Goal: Information Seeking & Learning: Check status

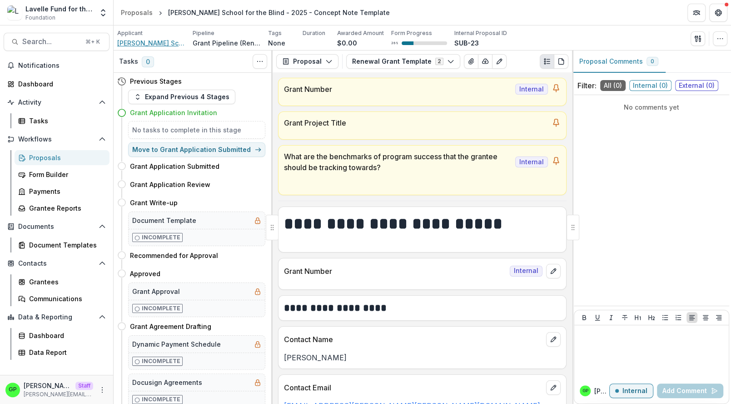
click at [158, 43] on span "[PERSON_NAME] School for the Blind" at bounding box center [151, 43] width 68 height 10
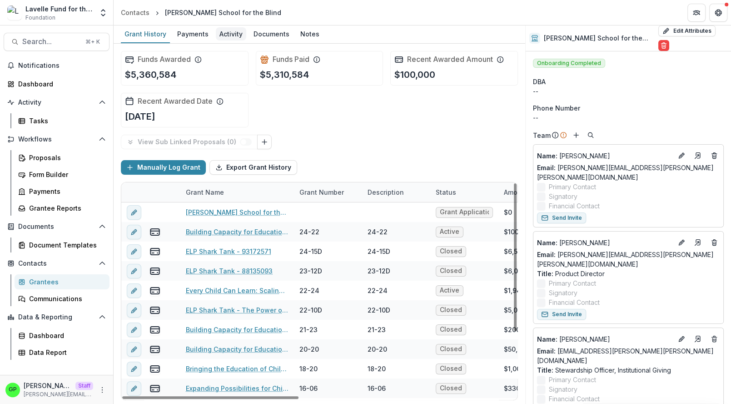
click at [236, 41] on link "Activity" at bounding box center [231, 34] width 30 height 18
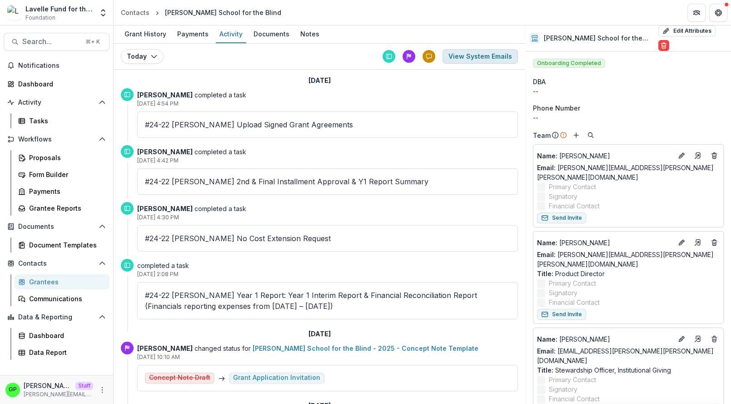
click at [460, 57] on button "View System Emails" at bounding box center [480, 56] width 75 height 15
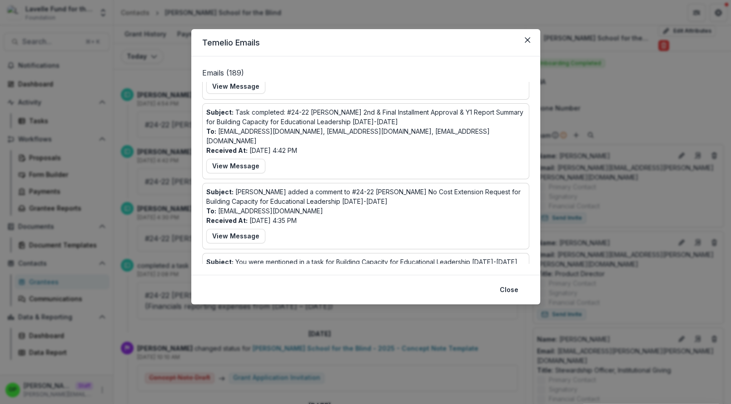
scroll to position [140, 0]
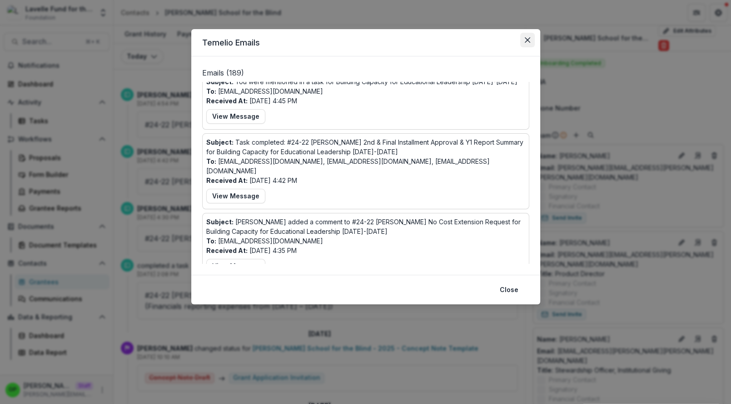
click at [525, 40] on icon "Close" at bounding box center [527, 39] width 5 height 5
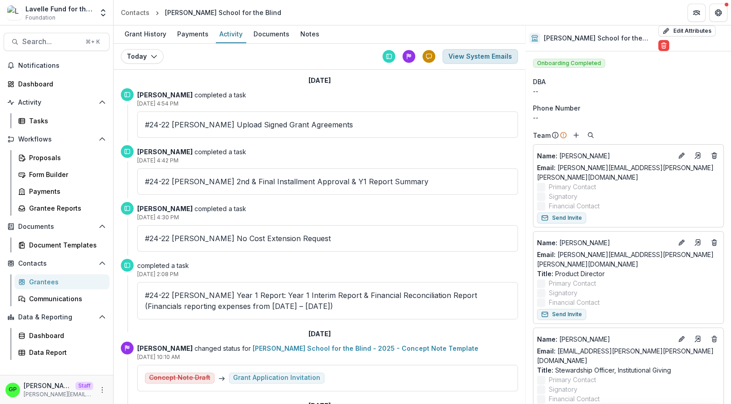
click at [490, 56] on button "View System Emails" at bounding box center [480, 56] width 75 height 15
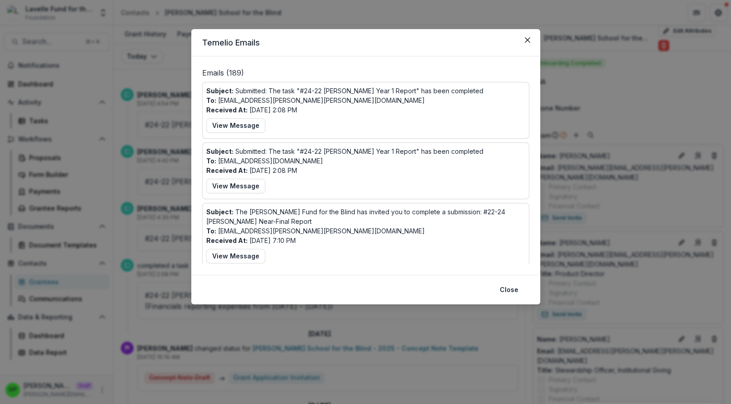
scroll to position [1055, 0]
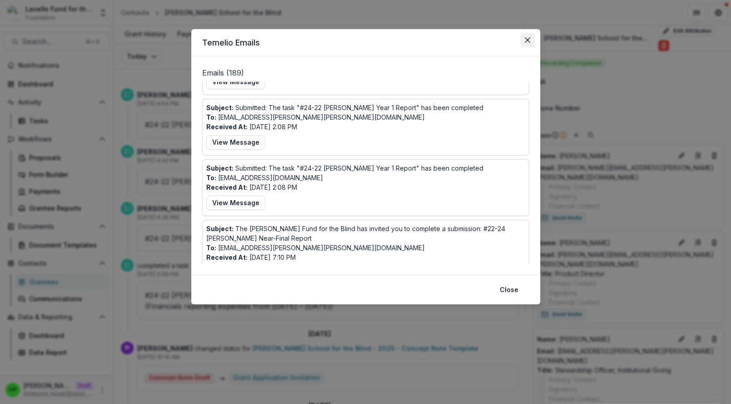
click at [527, 41] on icon "Close" at bounding box center [527, 39] width 5 height 5
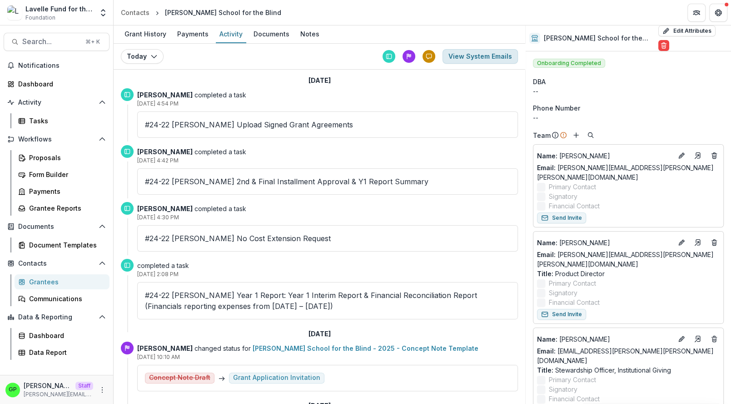
click at [483, 55] on button "View System Emails" at bounding box center [480, 56] width 75 height 15
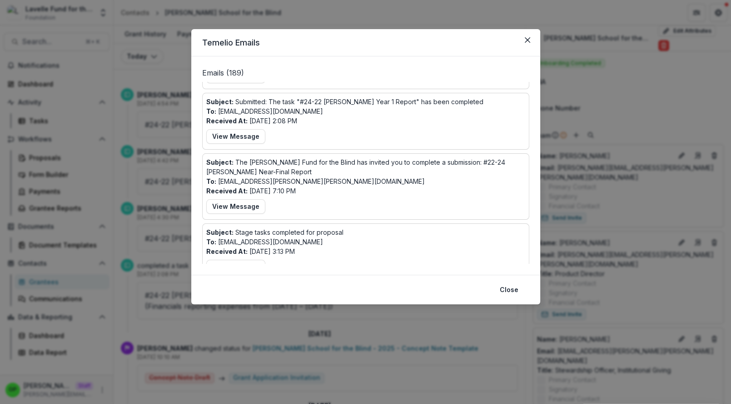
scroll to position [1126, 0]
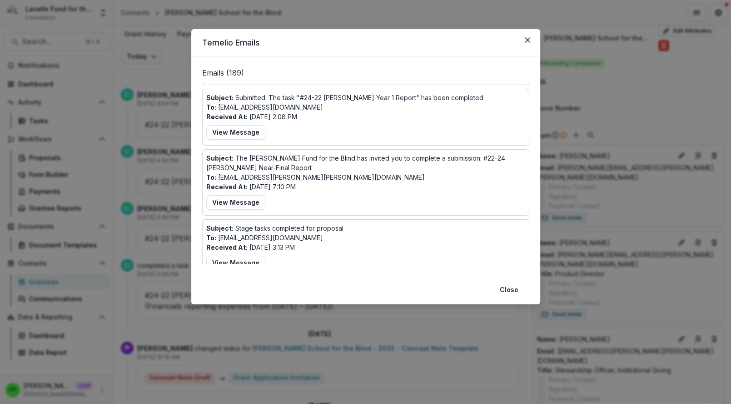
click at [600, 90] on div "Temelio Emails Emails ( 189 ) Subject: Report Reminder for your [PERSON_NAME] F…" at bounding box center [365, 202] width 731 height 404
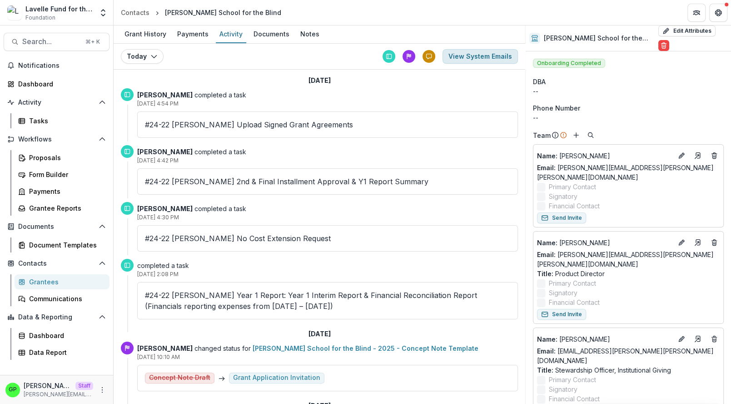
click at [483, 51] on button "View System Emails" at bounding box center [480, 56] width 75 height 15
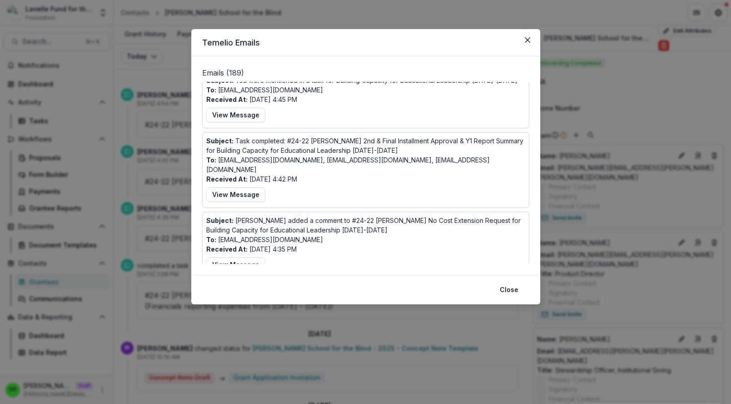
scroll to position [152, 0]
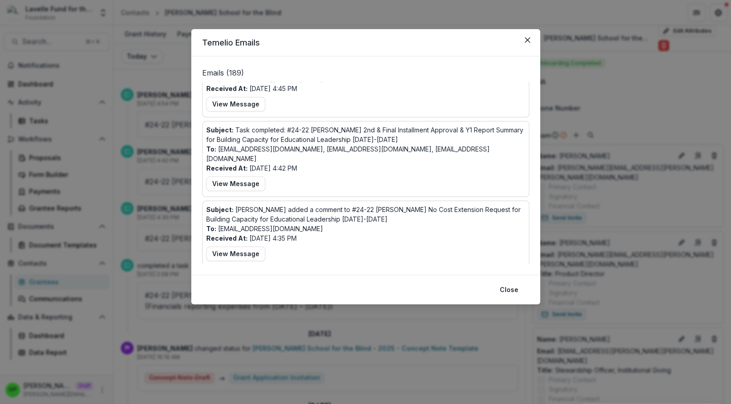
click at [162, 96] on div "Temelio Emails Emails ( 189 ) Subject: Report Reminder for your Lavelle Fund Gr…" at bounding box center [365, 202] width 731 height 404
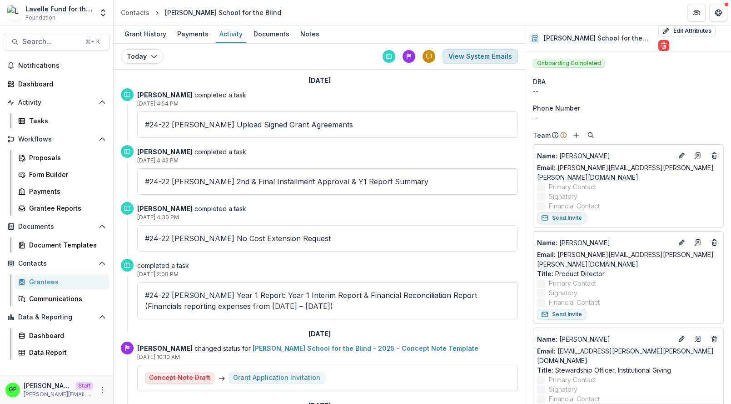
click at [467, 56] on button "View System Emails" at bounding box center [480, 56] width 75 height 15
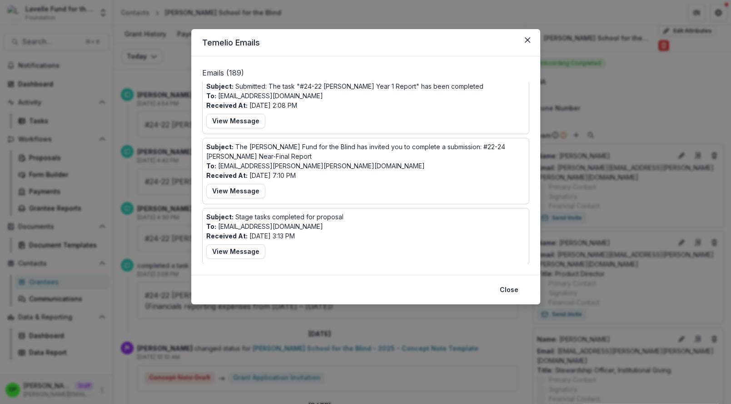
scroll to position [1130, 0]
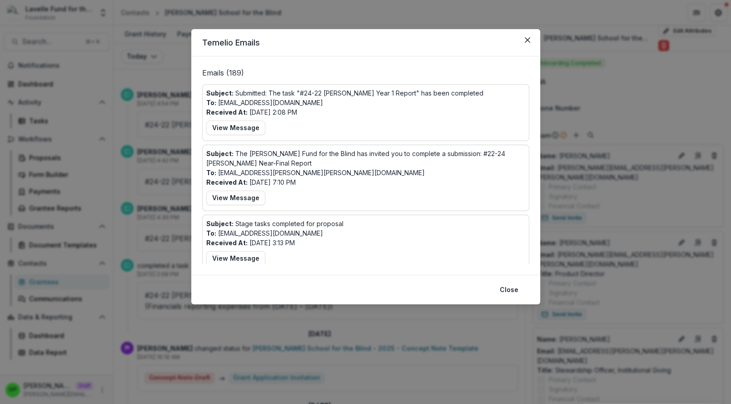
click at [172, 122] on div "Temelio Emails Emails ( 189 ) Subject: Report Reminder for your [PERSON_NAME] F…" at bounding box center [365, 202] width 731 height 404
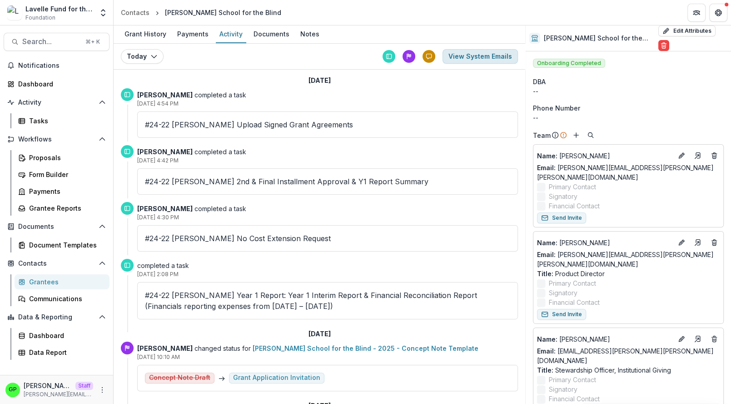
click at [489, 59] on button "View System Emails" at bounding box center [480, 56] width 75 height 15
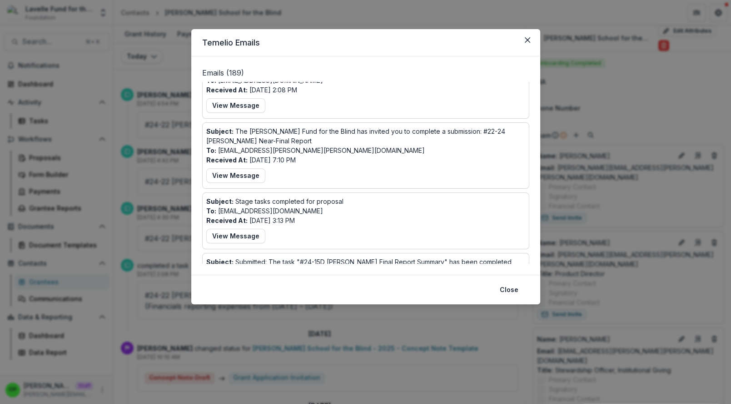
scroll to position [1148, 0]
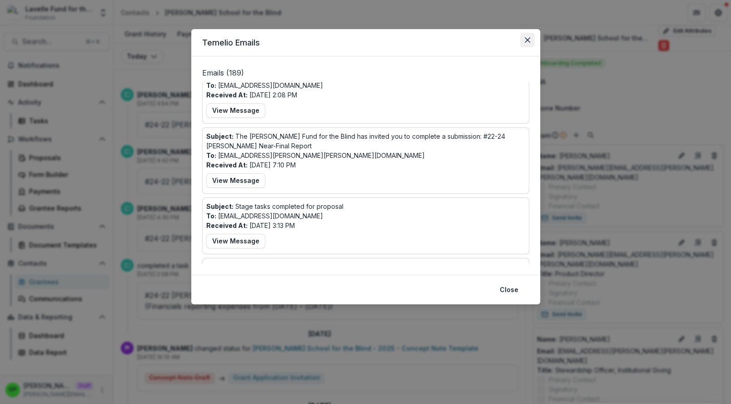
click at [525, 38] on button "Close" at bounding box center [527, 40] width 15 height 15
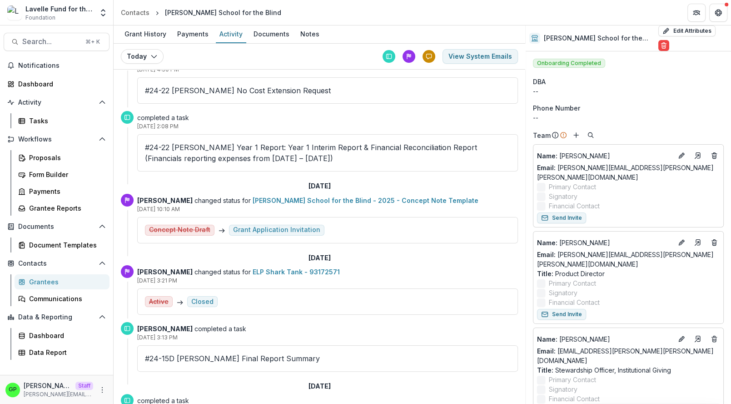
scroll to position [161, 0]
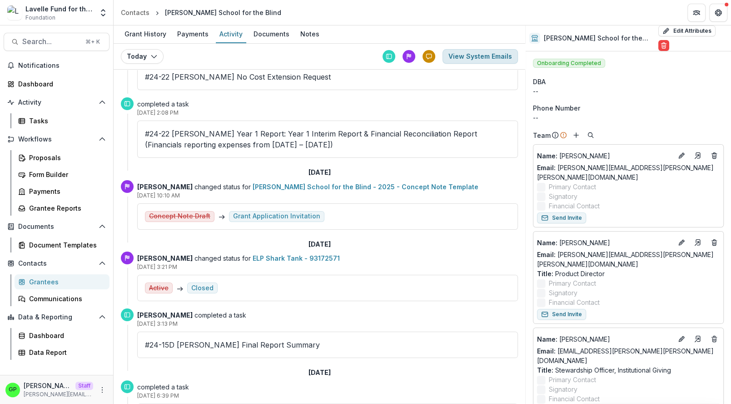
click at [484, 58] on button "View System Emails" at bounding box center [480, 56] width 75 height 15
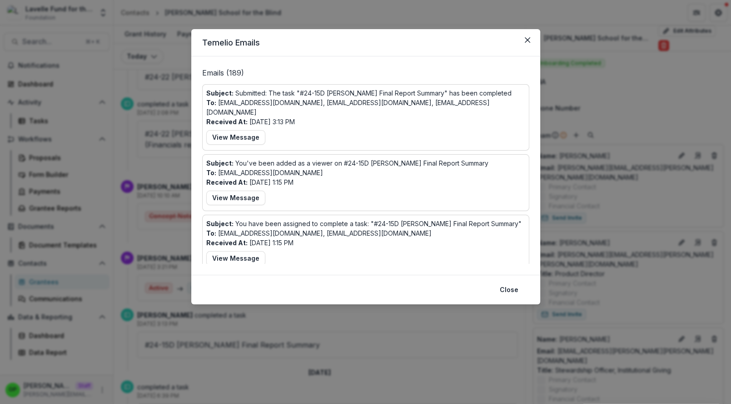
scroll to position [1266, 0]
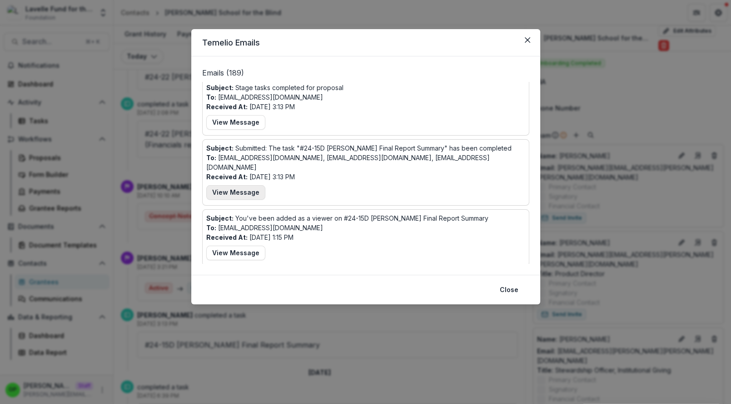
click at [230, 185] on button "View Message" at bounding box center [235, 192] width 59 height 15
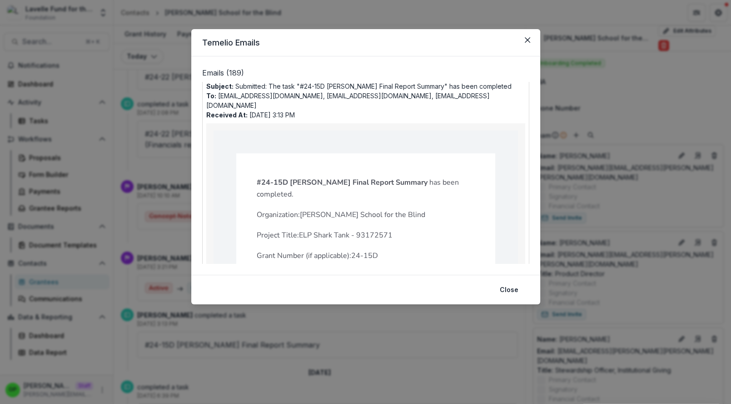
scroll to position [1305, 0]
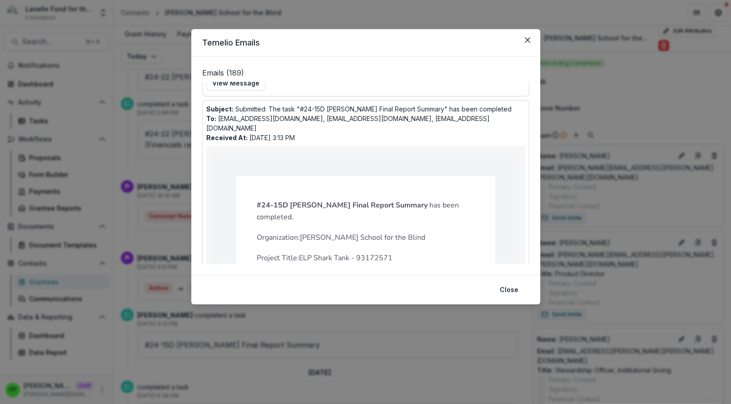
click at [517, 80] on p "Emails ( 189 )" at bounding box center [365, 74] width 327 height 15
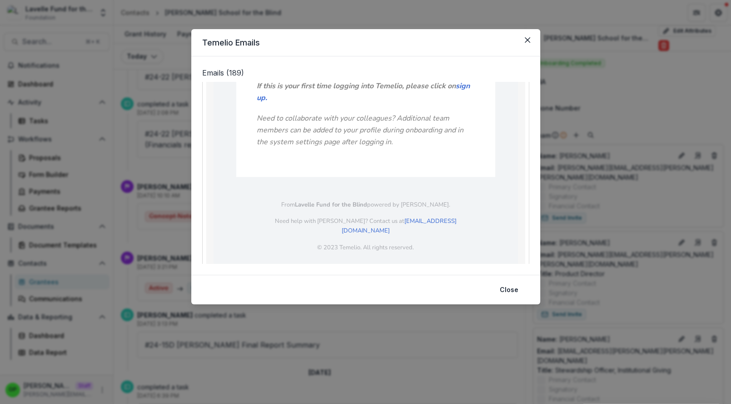
scroll to position [1607, 0]
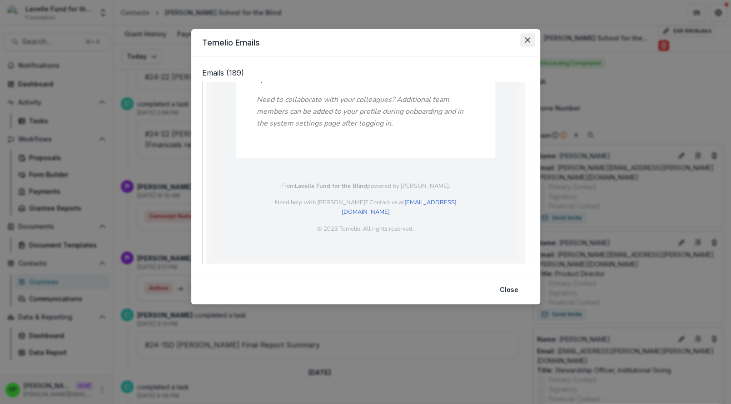
click at [521, 42] on button "Close" at bounding box center [527, 40] width 15 height 15
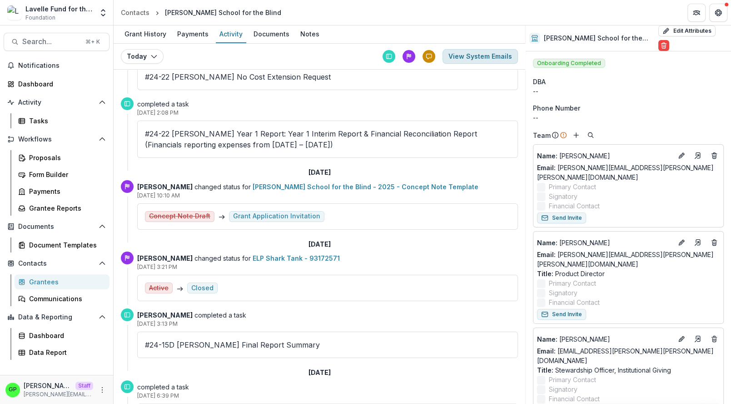
click at [507, 57] on button "View System Emails" at bounding box center [480, 56] width 75 height 15
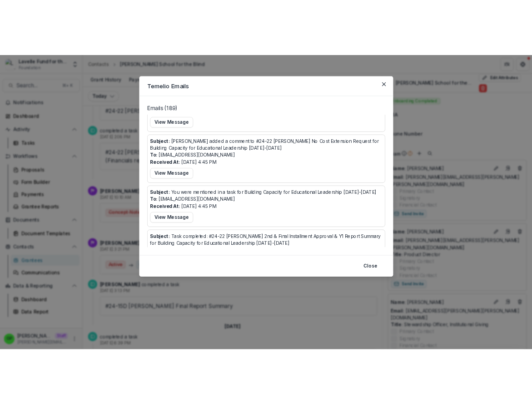
scroll to position [37, 0]
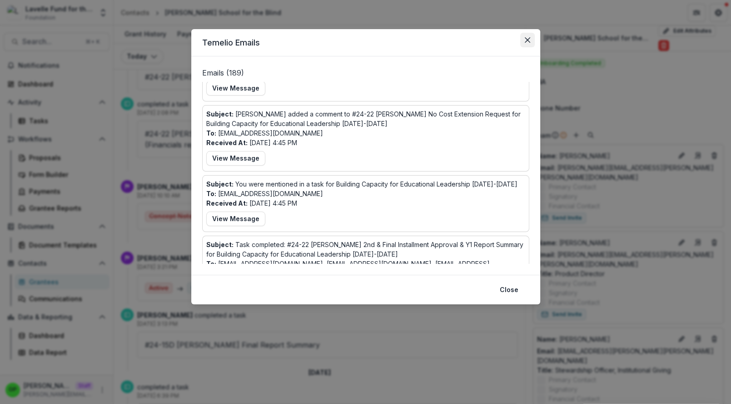
click at [530, 40] on icon "Close" at bounding box center [527, 39] width 5 height 5
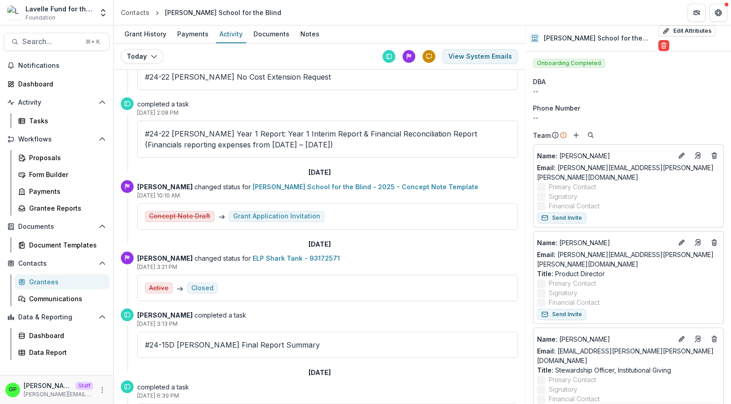
click at [450, 150] on div "#24-22 [PERSON_NAME] Year 1 Report: Year 1 Interim Report & Financial Reconcili…" at bounding box center [327, 138] width 381 height 37
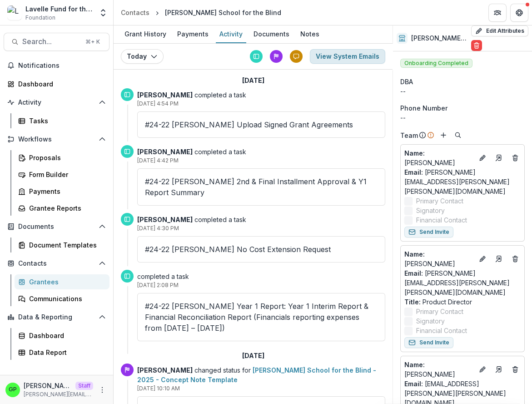
click at [361, 57] on button "View System Emails" at bounding box center [347, 56] width 75 height 15
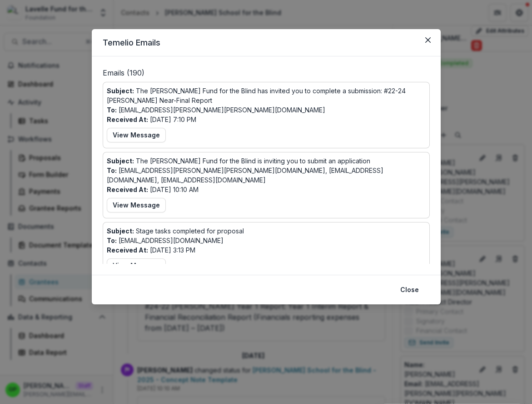
scroll to position [1160, 0]
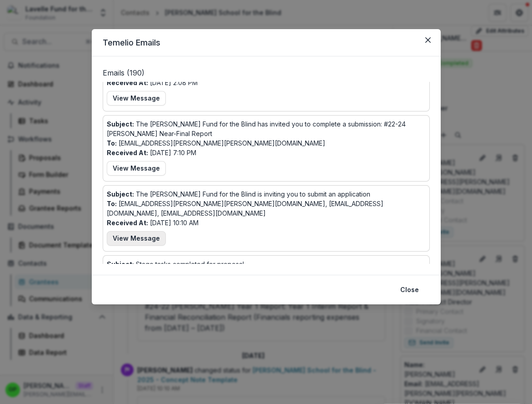
click at [141, 231] on button "View Message" at bounding box center [136, 238] width 59 height 15
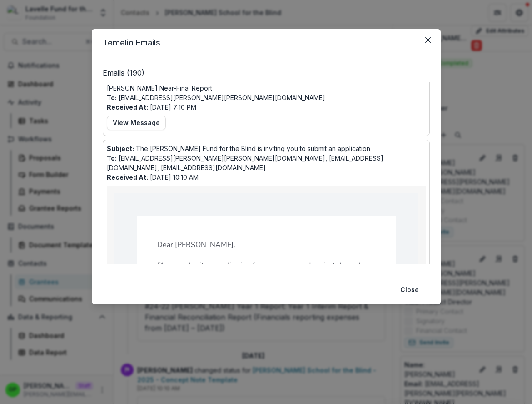
scroll to position [1154, 0]
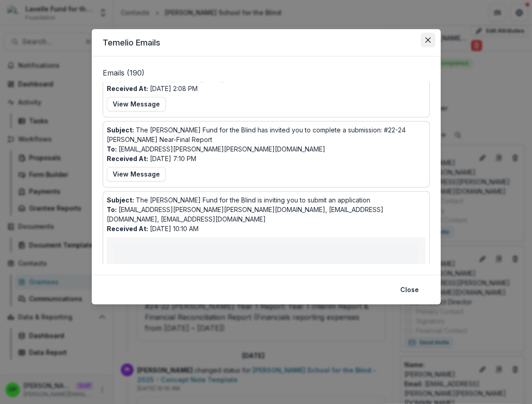
click at [425, 44] on button "Close" at bounding box center [428, 40] width 15 height 15
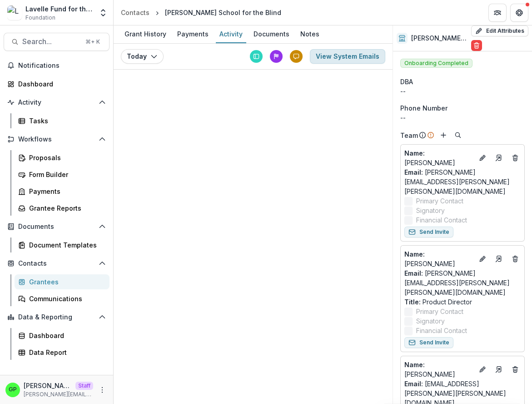
click at [341, 61] on button "View System Emails" at bounding box center [347, 56] width 75 height 15
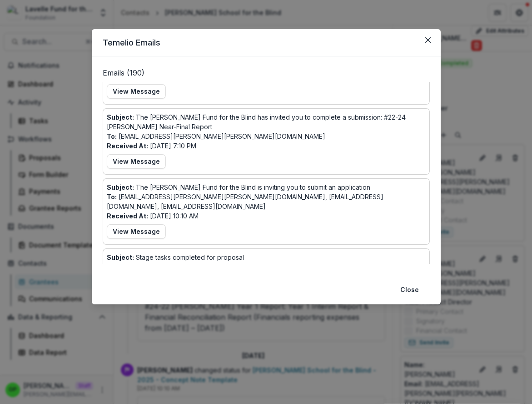
scroll to position [1162, 0]
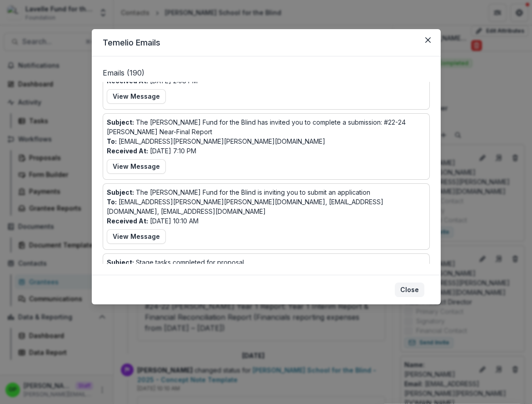
click at [409, 291] on button "Close" at bounding box center [410, 289] width 30 height 15
